Goal: Task Accomplishment & Management: Manage account settings

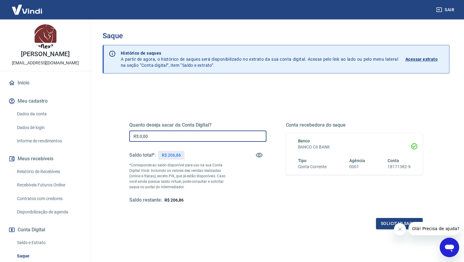
click at [190, 137] on input "R$ 0,00" at bounding box center [197, 135] width 137 height 11
type input "R$ 206,86"
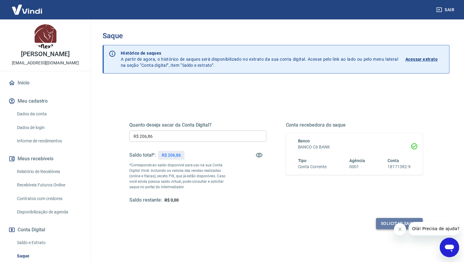
click at [381, 224] on button "Solicitar saque" at bounding box center [399, 223] width 47 height 11
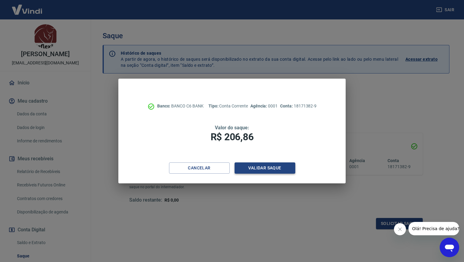
click at [255, 166] on button "Validar saque" at bounding box center [264, 167] width 61 height 11
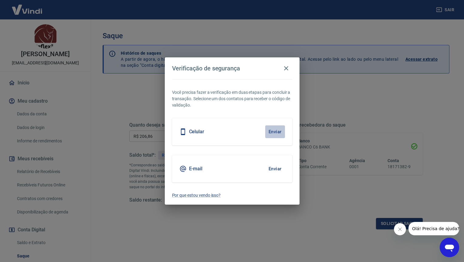
click at [275, 132] on button "Enviar" at bounding box center [275, 131] width 20 height 13
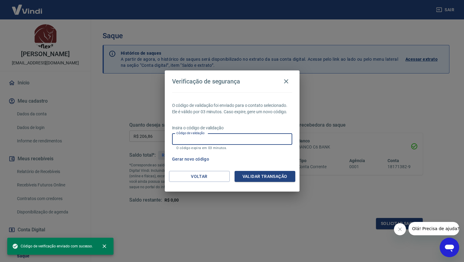
click at [204, 142] on input "Código de validação" at bounding box center [232, 138] width 120 height 11
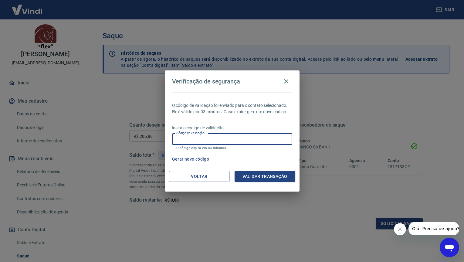
click at [234, 142] on input "Código de validação" at bounding box center [232, 138] width 120 height 11
click at [246, 136] on input "Código de validação" at bounding box center [232, 138] width 120 height 11
click at [247, 139] on input "Código de validação" at bounding box center [232, 138] width 120 height 11
click at [262, 135] on input "Código de validação" at bounding box center [232, 138] width 120 height 11
type input "327961"
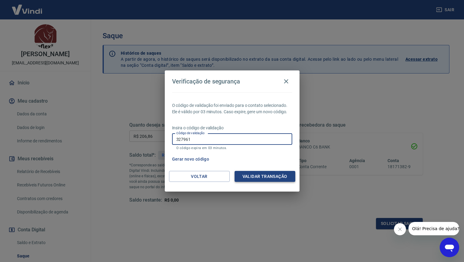
click at [284, 174] on button "Validar transação" at bounding box center [264, 176] width 61 height 11
